Goal: Communication & Community: Participate in discussion

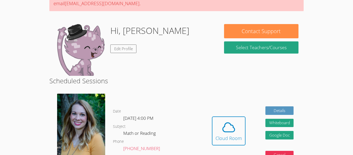
scroll to position [69, 0]
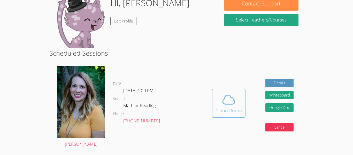
click at [233, 105] on icon at bounding box center [228, 99] width 14 height 14
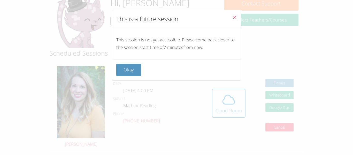
click at [231, 16] on button "Close" at bounding box center [234, 18] width 13 height 16
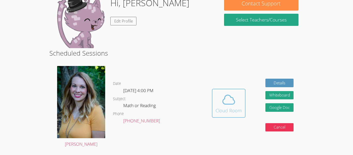
click at [219, 98] on span at bounding box center [228, 99] width 26 height 14
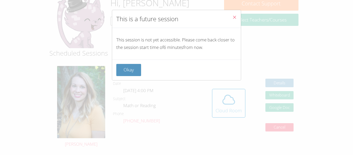
click at [235, 18] on icon "Close" at bounding box center [234, 17] width 4 height 4
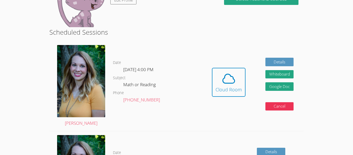
scroll to position [90, 0]
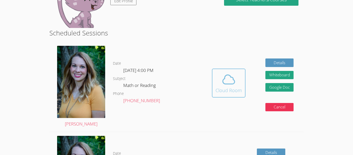
click at [222, 93] on div "Cloud Room" at bounding box center [228, 90] width 26 height 7
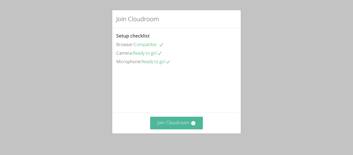
click at [179, 127] on button "Join Cloudroom" at bounding box center [176, 122] width 53 height 13
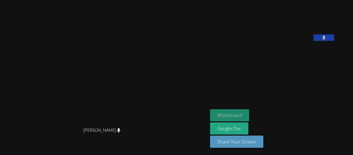
click at [239, 116] on button "Whiteboard" at bounding box center [229, 115] width 39 height 12
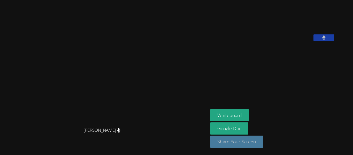
click at [251, 137] on button "Share Your Screen" at bounding box center [236, 141] width 53 height 12
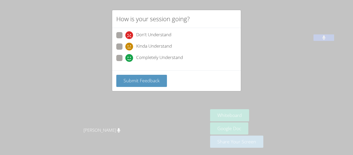
click at [131, 58] on icon at bounding box center [129, 58] width 8 height 8
click at [130, 58] on input "Completely Understand" at bounding box center [127, 57] width 4 height 4
radio input "true"
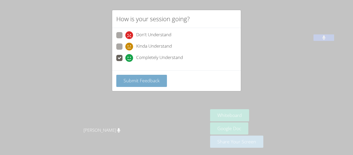
click at [128, 77] on button "Submit Feedback" at bounding box center [141, 81] width 51 height 12
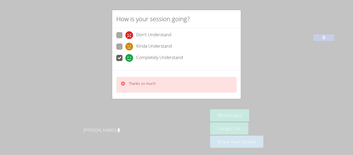
click at [123, 87] on div at bounding box center [122, 84] width 5 height 7
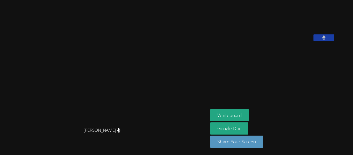
click at [136, 67] on video at bounding box center [103, 67] width 77 height 115
